Goal: Use online tool/utility: Utilize a website feature to perform a specific function

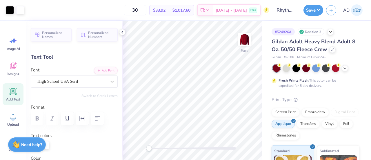
type input "5.20"
type input "0.99"
type input "8.88"
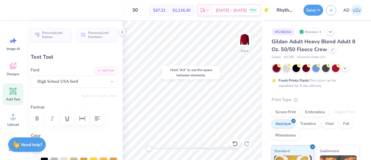
click at [186, 77] on div "Hold “Alt” to see the space between elements." at bounding box center [191, 72] width 58 height 13
type input "7.20"
type input "4.92"
type input "3.41"
type input "7.94"
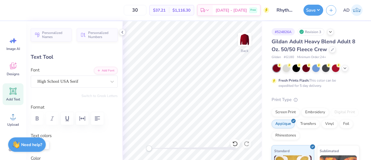
type input "5.42"
type input "5.20"
type input "0.99"
type input "10.31"
type input "6.65"
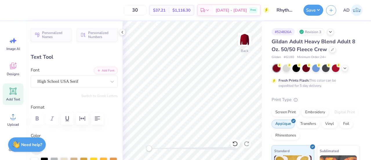
type input "1.26"
type input "7.94"
type input "5.42"
type input "3.41"
type input "6.65"
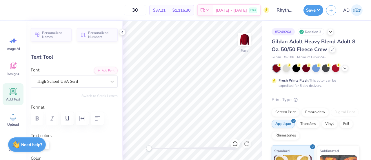
type input "1.26"
type input "10.31"
type input "7.94"
type input "5.42"
type input "3.45"
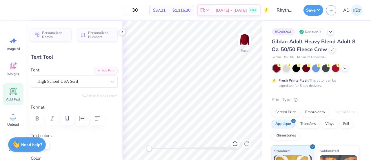
type input "8.42"
type input "5.75"
click at [310, 11] on button "Save" at bounding box center [313, 9] width 20 height 11
type input "6.65"
type input "1.26"
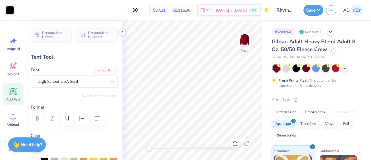
type input "9.64"
click at [309, 11] on button "Save" at bounding box center [313, 9] width 20 height 11
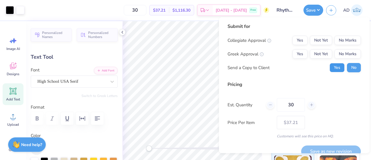
click at [336, 65] on button "Yes" at bounding box center [336, 67] width 15 height 9
click at [340, 42] on button "No Marks" at bounding box center [347, 40] width 26 height 9
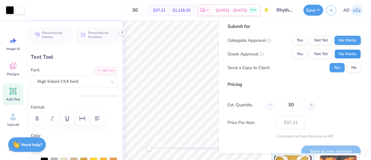
click at [345, 50] on button "No Marks" at bounding box center [347, 53] width 26 height 9
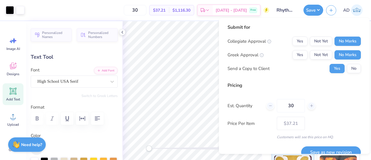
scroll to position [9, 0]
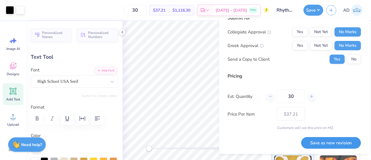
click at [324, 140] on button "Save as new revision" at bounding box center [331, 143] width 60 height 12
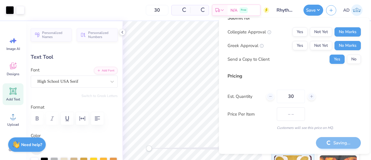
type input "$37.21"
